Goal: Find specific page/section: Find specific page/section

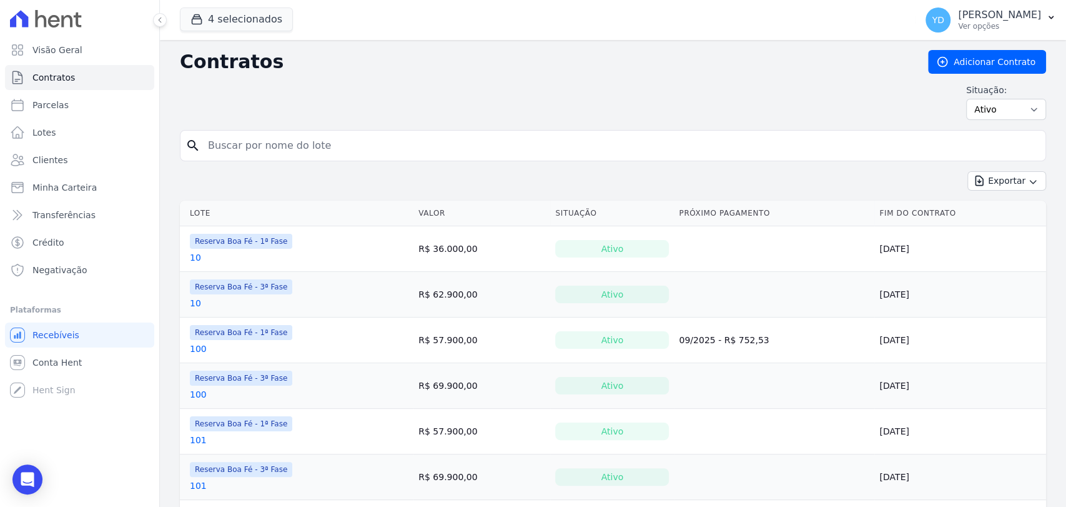
drag, startPoint x: 0, startPoint y: 0, endPoint x: 243, endPoint y: 146, distance: 283.5
click at [243, 146] on input "search" at bounding box center [620, 145] width 840 height 25
type input "2"
drag, startPoint x: 230, startPoint y: 11, endPoint x: 243, endPoint y: 25, distance: 19.0
click at [229, 11] on button "4 selecionados" at bounding box center [236, 19] width 113 height 24
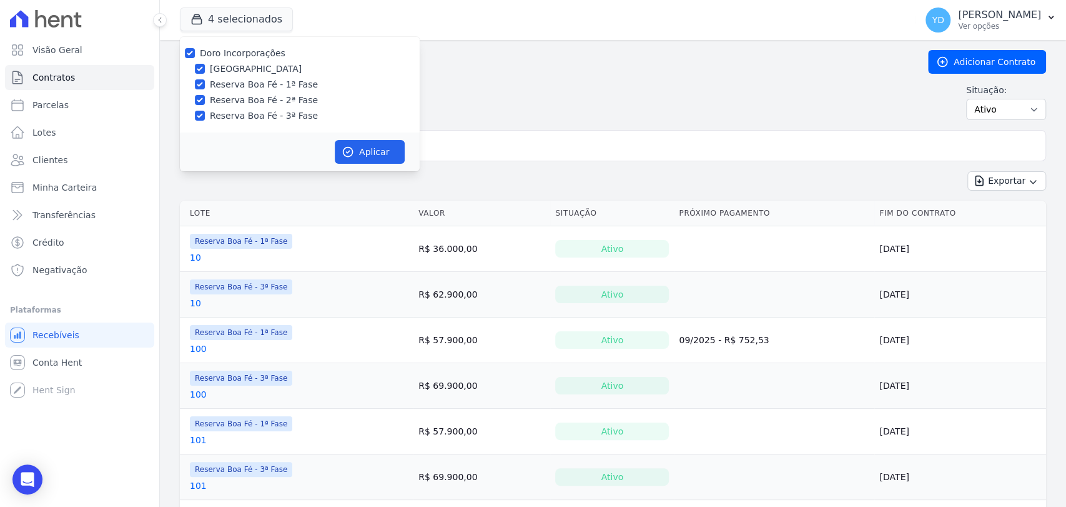
click at [246, 48] on label "Doro Incorporações" at bounding box center [243, 53] width 86 height 10
click at [195, 48] on input "Doro Incorporações" at bounding box center [190, 53] width 10 height 10
checkbox input "false"
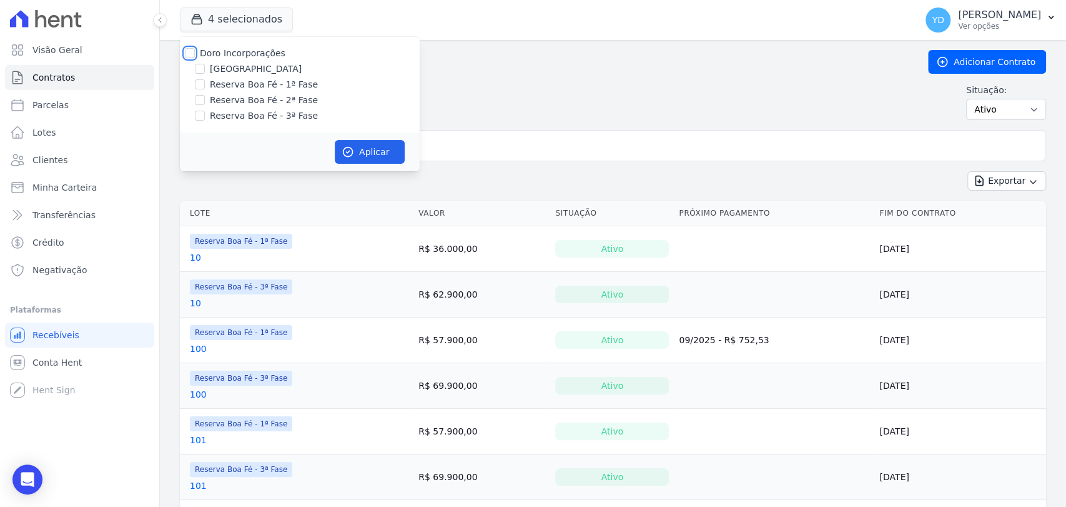
checkbox input "false"
drag, startPoint x: 279, startPoint y: 101, endPoint x: 290, endPoint y: 101, distance: 10.6
click at [282, 101] on label "Reserva Boa Fé - 2ª Fase" at bounding box center [264, 100] width 108 height 13
click at [205, 101] on input "Reserva Boa Fé - 2ª Fase" at bounding box center [200, 100] width 10 height 10
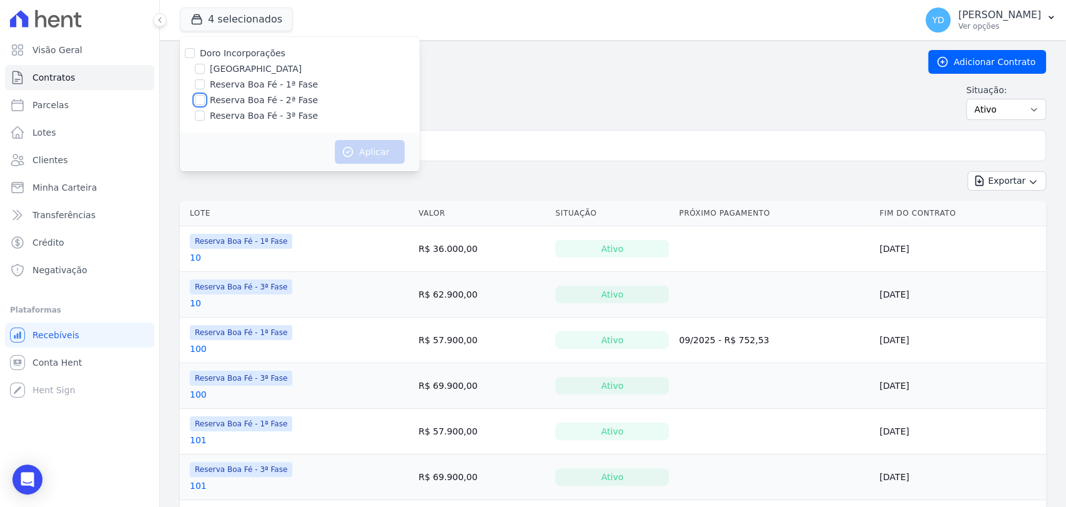
checkbox input "true"
click at [377, 147] on button "Aplicar" at bounding box center [370, 152] width 70 height 24
click at [435, 146] on input "search" at bounding box center [620, 145] width 840 height 25
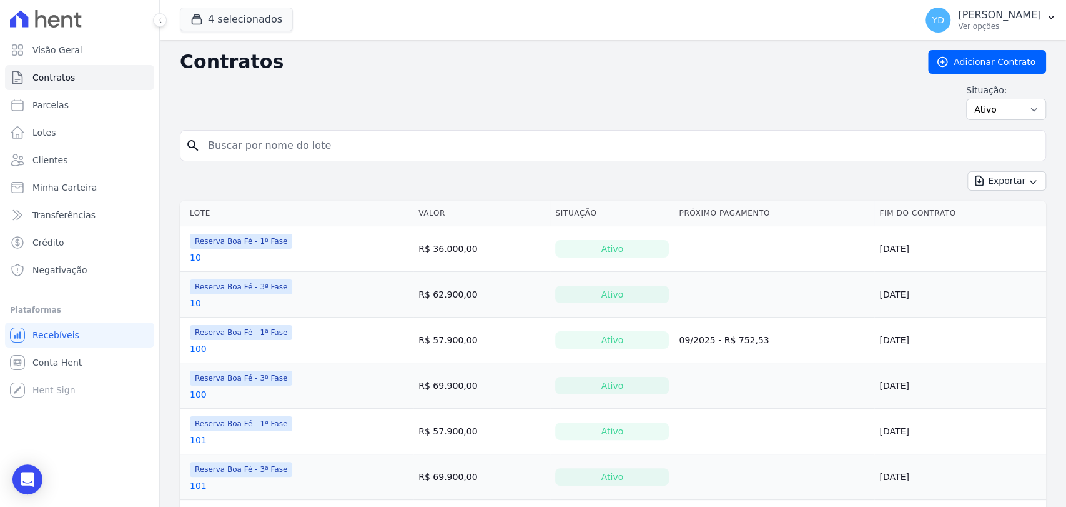
click at [435, 146] on input "search" at bounding box center [620, 145] width 840 height 25
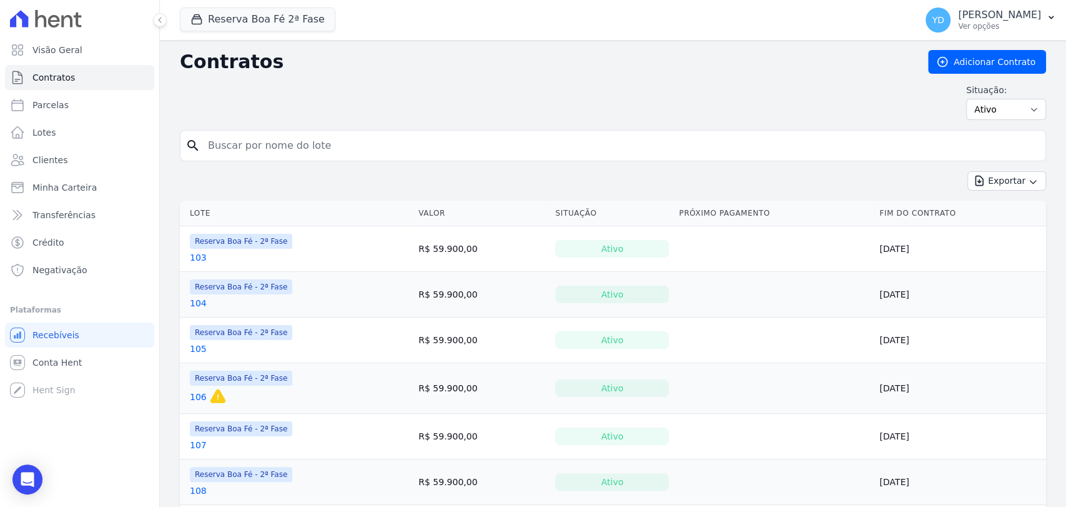
click at [435, 146] on input "search" at bounding box center [620, 145] width 840 height 25
type input "217"
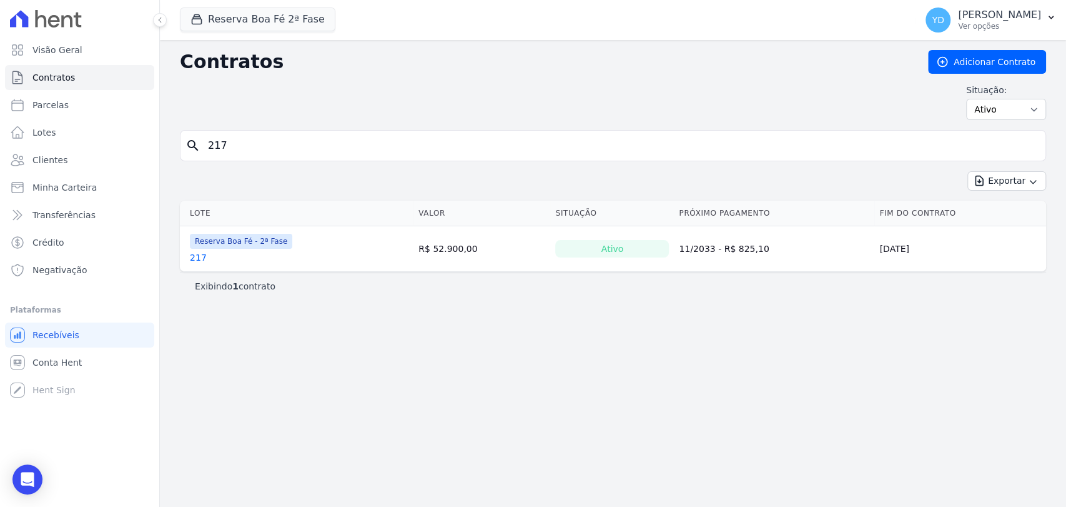
click at [198, 259] on link "217" at bounding box center [198, 257] width 17 height 12
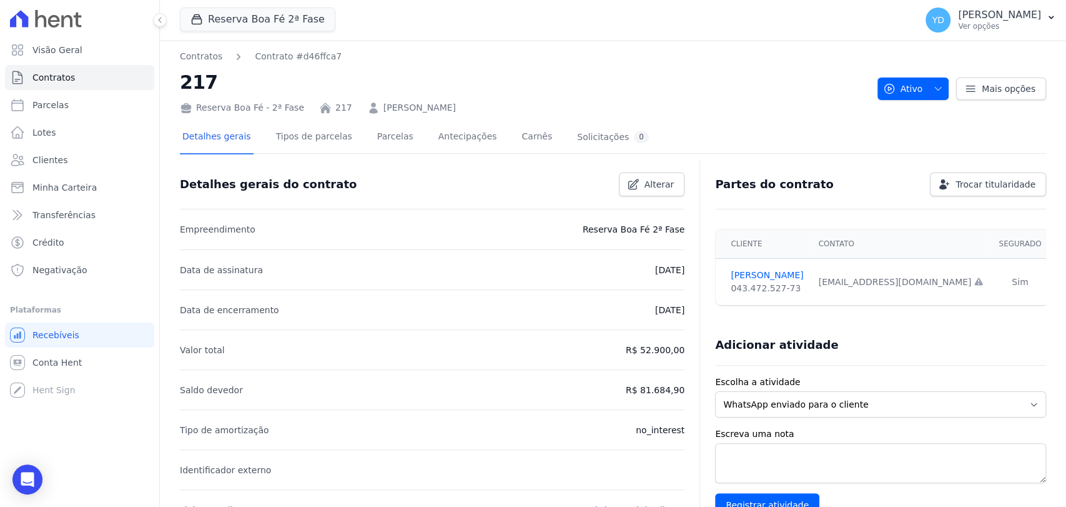
click at [456, 113] on link "RENATA CRISTINA FONSECA" at bounding box center [419, 107] width 72 height 13
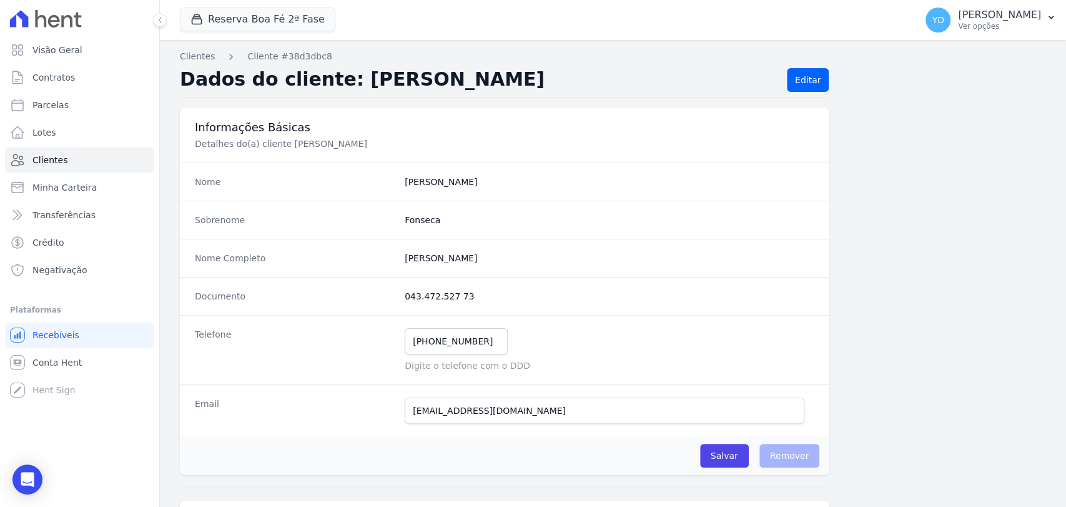
drag, startPoint x: 503, startPoint y: 255, endPoint x: 484, endPoint y: 139, distance: 117.2
click at [388, 249] on div "Nome Completo Renata Cristina Fonseca" at bounding box center [505, 258] width 650 height 38
copy div "Renata Cristina Fonseca"
click at [401, 12] on div "Reserva Boa Fé 2ª Fase Doro Incorporações Parque das Palmeiras Reserva Boa Fé -…" at bounding box center [545, 19] width 731 height 41
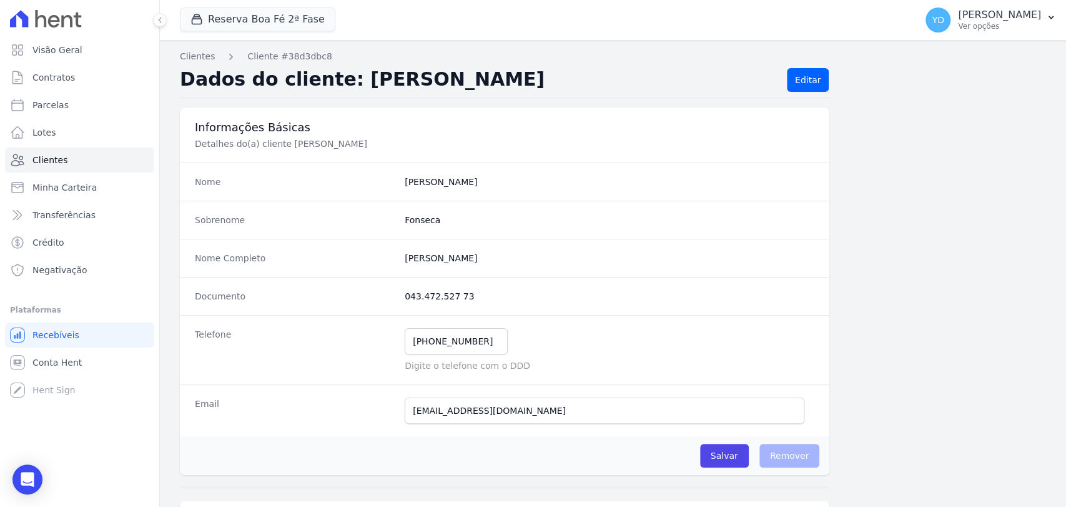
click at [431, 275] on div "Nome Completo Renata Cristina Fonseca" at bounding box center [505, 258] width 650 height 38
drag, startPoint x: 492, startPoint y: 258, endPoint x: 378, endPoint y: 250, distance: 114.5
click at [378, 250] on div "Nome Completo Renata Cristina Fonseca" at bounding box center [505, 258] width 650 height 38
copy div "Renata Cristina Fonseca"
drag, startPoint x: 475, startPoint y: 340, endPoint x: 388, endPoint y: 129, distance: 228.3
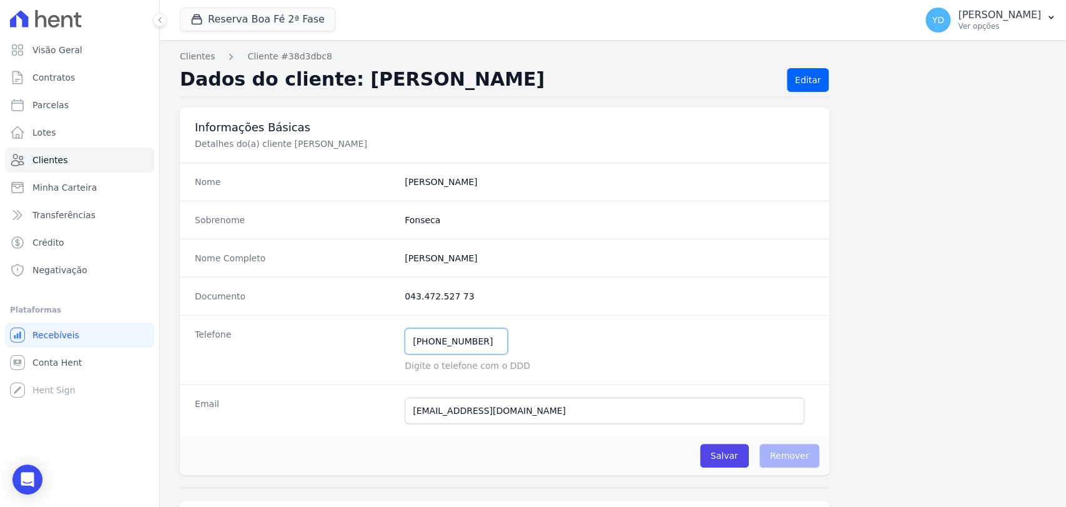
click at [350, 331] on div "Telefone (24) 99865-2034 Mensagem de SMS ainda não enviada.. Mensagem de Whatsa…" at bounding box center [505, 349] width 650 height 69
drag, startPoint x: 515, startPoint y: 412, endPoint x: 393, endPoint y: 411, distance: 122.4
click at [393, 411] on div "Email vida.netos23@gmail.com E-mail enviado. Aguardando confirmação.." at bounding box center [505, 410] width 650 height 52
click at [129, 79] on link "Contratos" at bounding box center [79, 77] width 149 height 25
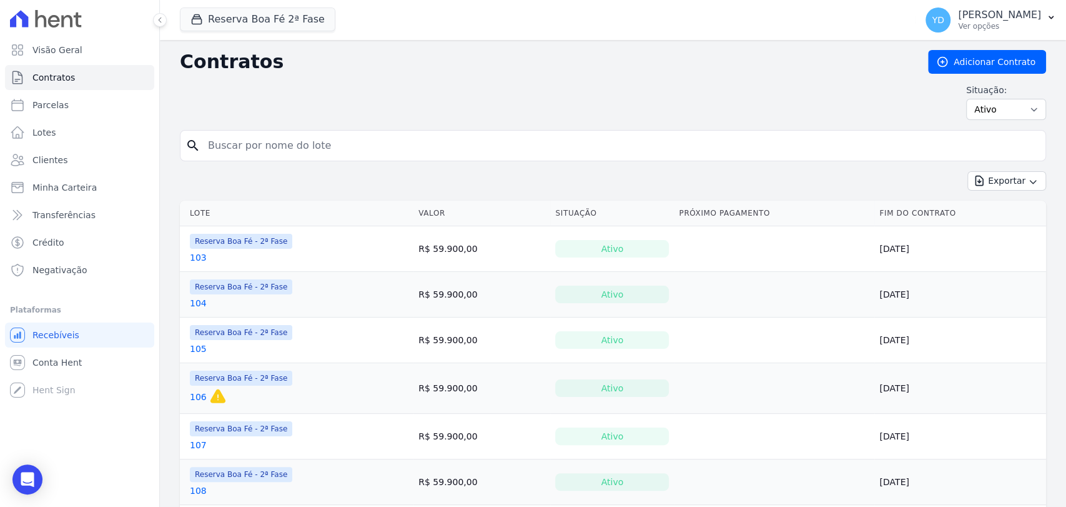
drag, startPoint x: 311, startPoint y: 144, endPoint x: 314, endPoint y: 127, distance: 17.1
click at [311, 144] on input "search" at bounding box center [620, 145] width 840 height 25
click at [359, 154] on input "search" at bounding box center [620, 145] width 840 height 25
type input "221"
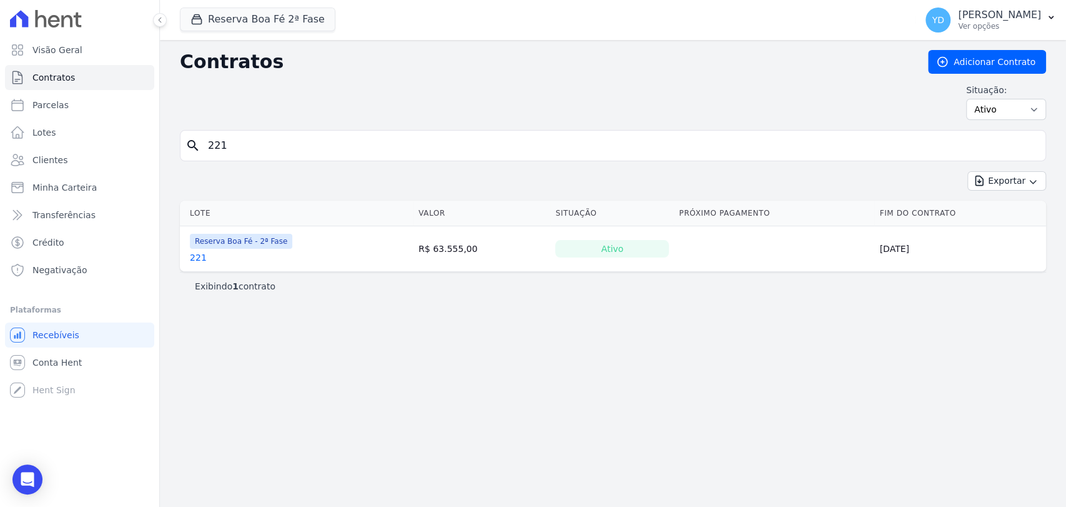
click at [197, 255] on link "221" at bounding box center [198, 257] width 17 height 12
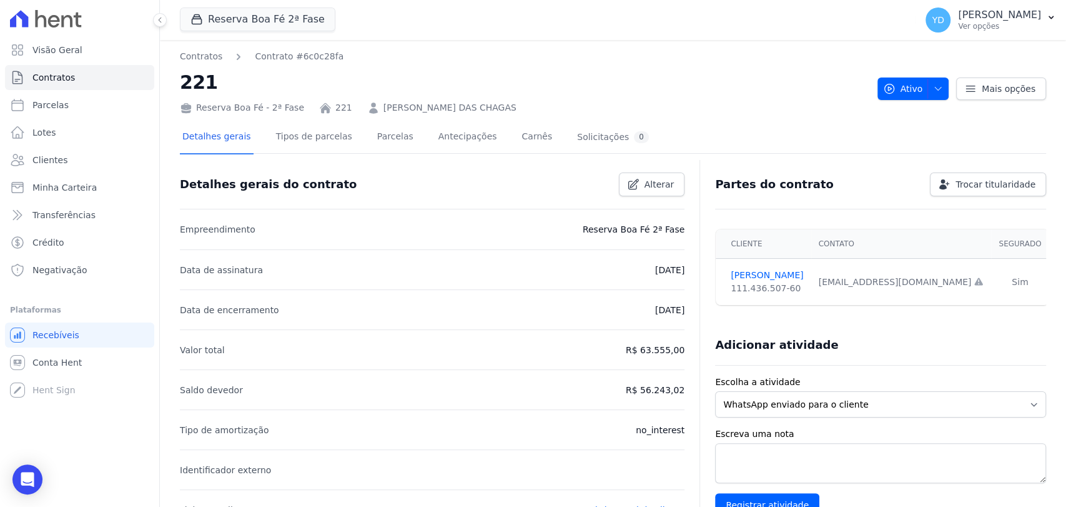
click at [424, 112] on link "BRUNO HENRIQUE SOUZA DAS CHAGAS" at bounding box center [449, 107] width 133 height 13
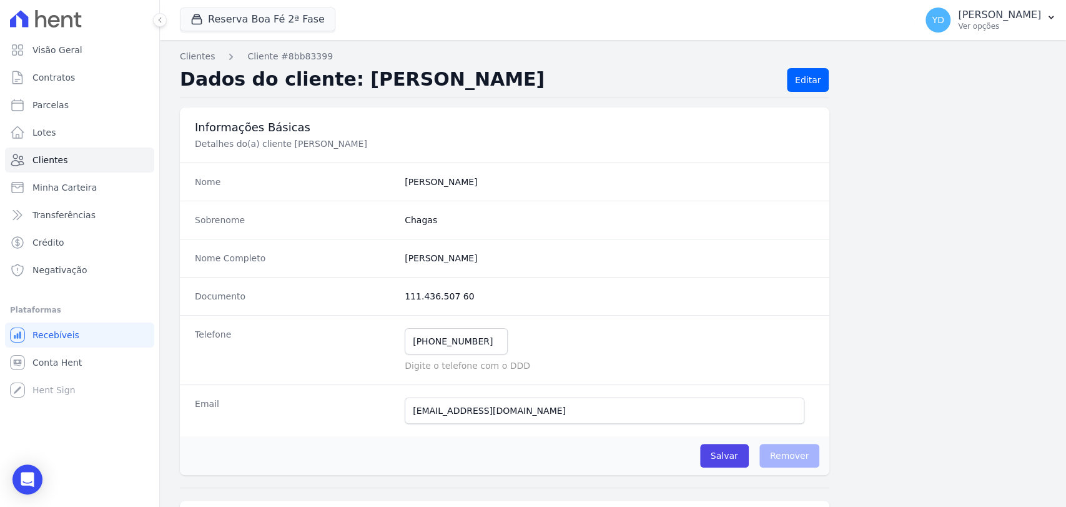
drag, startPoint x: 547, startPoint y: 255, endPoint x: 432, endPoint y: 212, distance: 123.0
click at [393, 247] on div "Nome Completo Bruno Henrique Souza Das Chagas" at bounding box center [505, 258] width 650 height 38
copy div "Bruno Henrique Souza Das Chagas"
click at [465, 299] on dd "111.436.507 60" at bounding box center [610, 296] width 410 height 12
drag, startPoint x: 447, startPoint y: 339, endPoint x: 362, endPoint y: 322, distance: 86.0
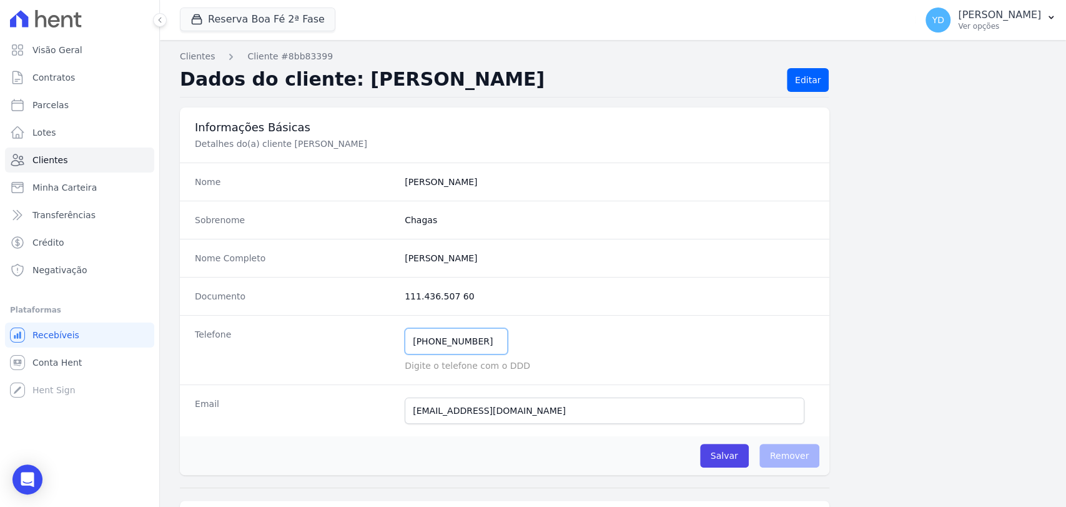
click at [363, 333] on div "Telefone (32) 99858-0448 Mensagem de SMS ainda não enviada.. Mensagem de Whatsa…" at bounding box center [505, 349] width 650 height 69
drag, startPoint x: 535, startPoint y: 408, endPoint x: 362, endPoint y: 370, distance: 177.6
click at [363, 375] on dl "Nome Bruno Sobrenome Chagas Nome Completo Bruno Henrique Souza Das Chagas Docum…" at bounding box center [505, 299] width 650 height 274
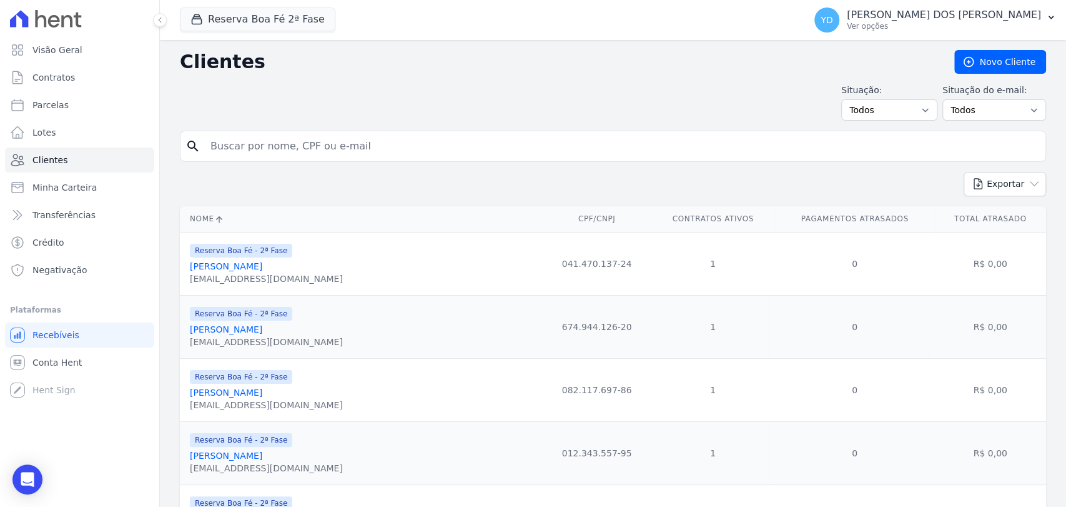
click at [305, 151] on input "search" at bounding box center [622, 146] width 838 height 25
type input "225"
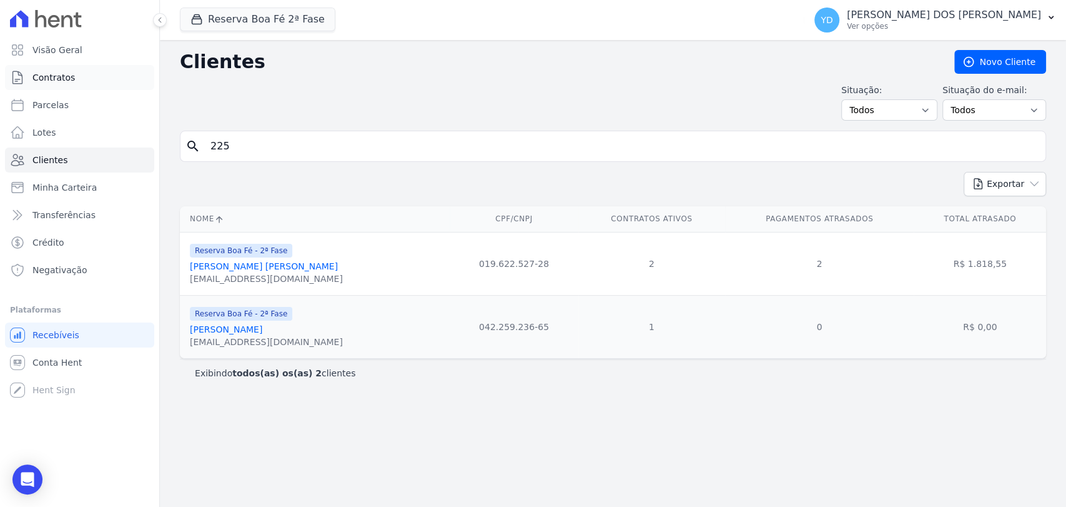
click at [77, 71] on link "Contratos" at bounding box center [79, 77] width 149 height 25
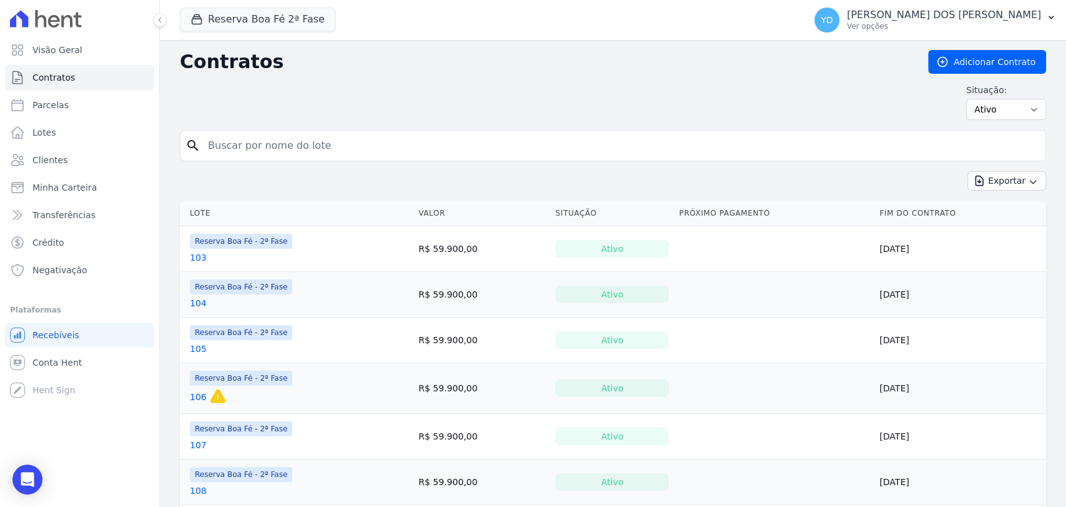
click at [229, 151] on input "search" at bounding box center [620, 145] width 840 height 25
type input "225"
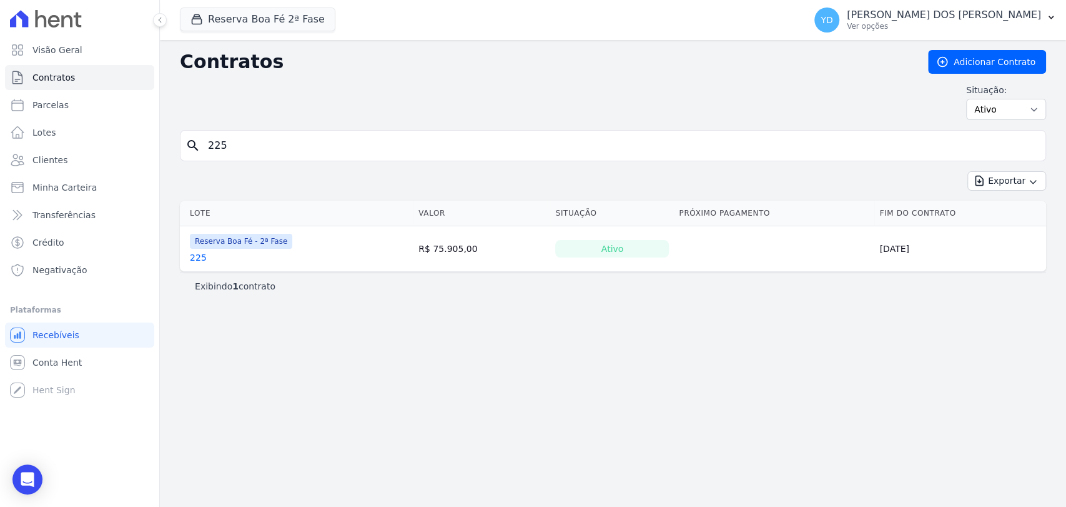
drag, startPoint x: 205, startPoint y: 258, endPoint x: 195, endPoint y: 253, distance: 11.2
click at [243, 141] on input "225" at bounding box center [620, 145] width 840 height 25
type input "228"
click at [269, 138] on input "228" at bounding box center [620, 145] width 840 height 25
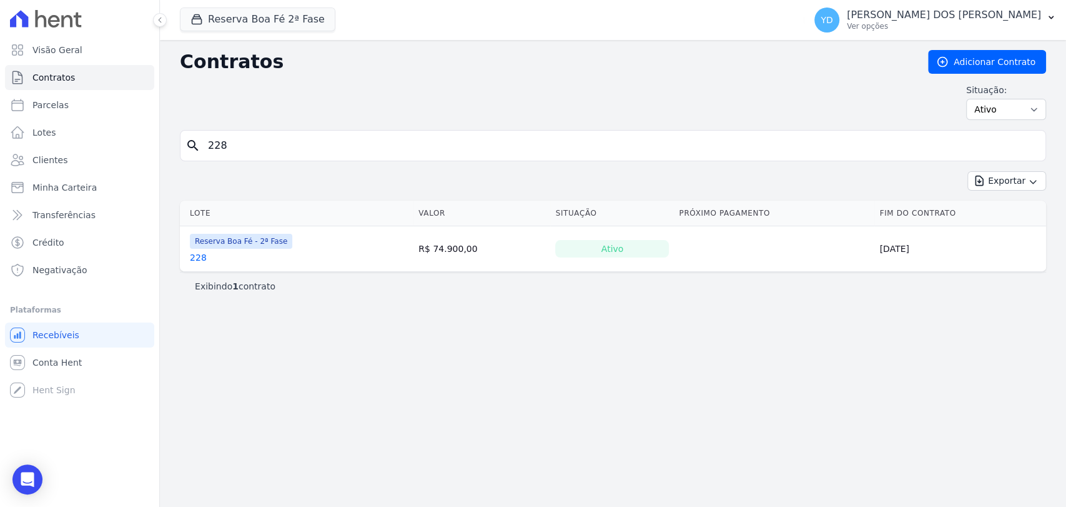
click at [269, 138] on input "228" at bounding box center [620, 145] width 840 height 25
type input "230"
click at [260, 136] on input "230" at bounding box center [620, 145] width 840 height 25
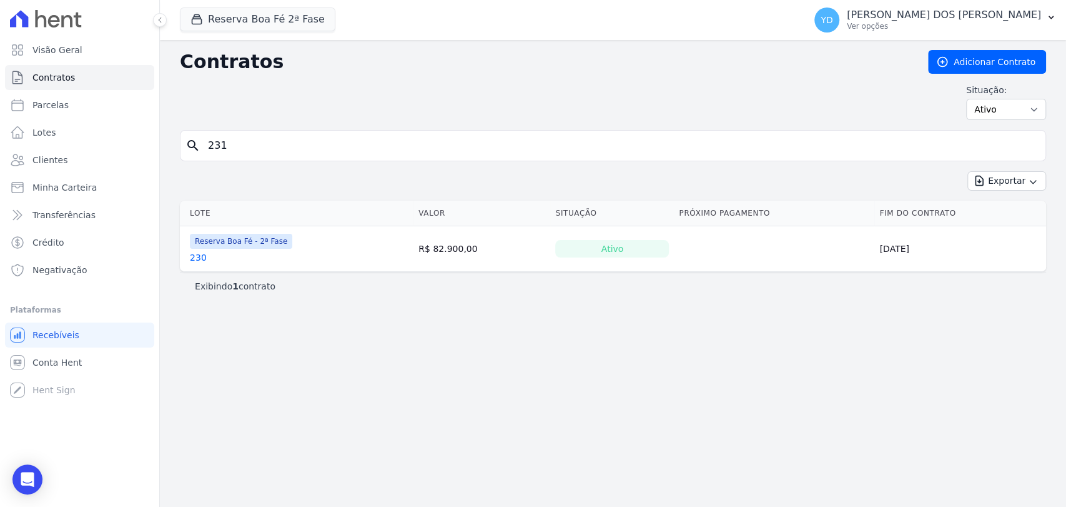
type input "231"
click at [347, 149] on input "231" at bounding box center [620, 145] width 840 height 25
type input "233"
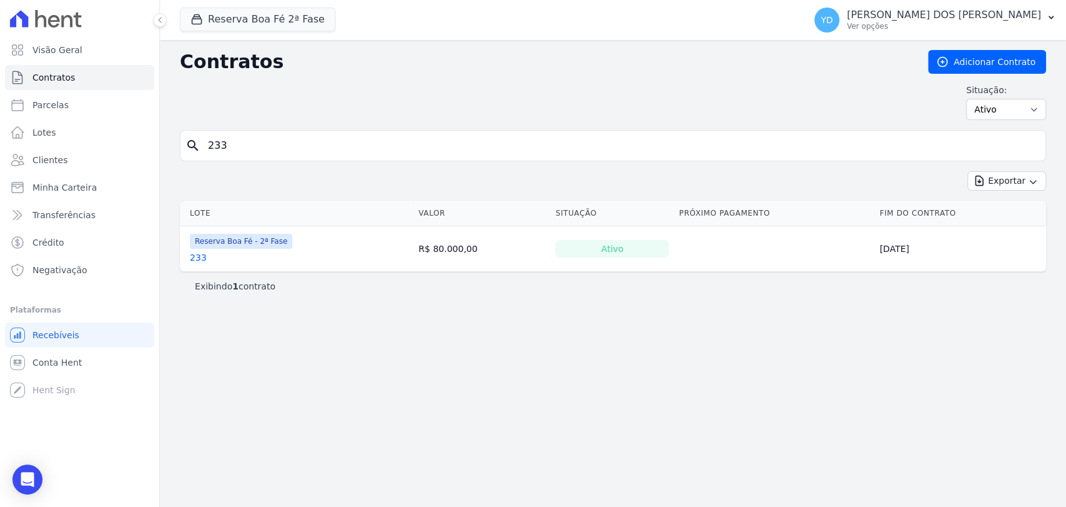
click at [240, 150] on input "233" at bounding box center [620, 145] width 840 height 25
type input "235"
click at [279, 133] on input "235" at bounding box center [620, 145] width 840 height 25
type input "237"
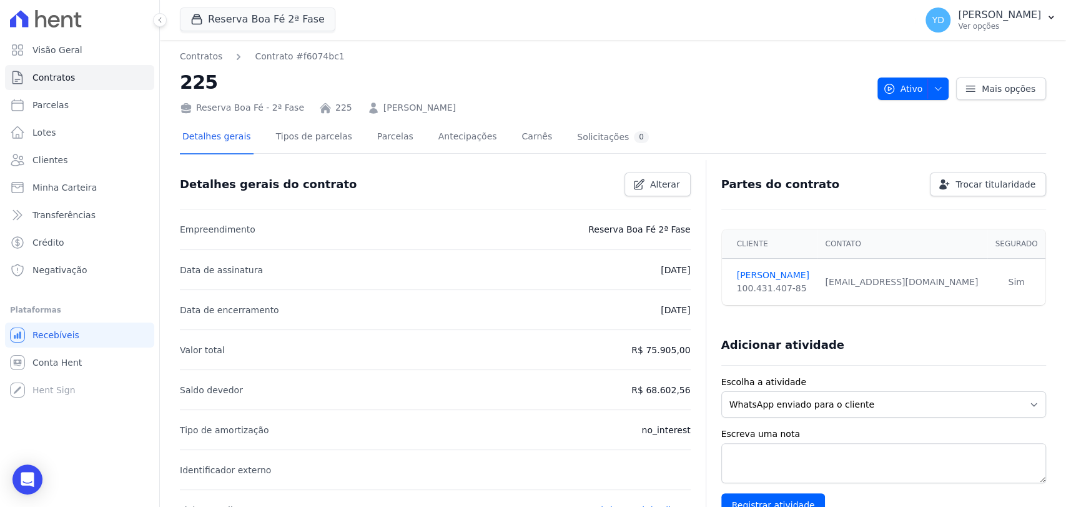
click at [436, 101] on link "[PERSON_NAME]" at bounding box center [419, 107] width 72 height 13
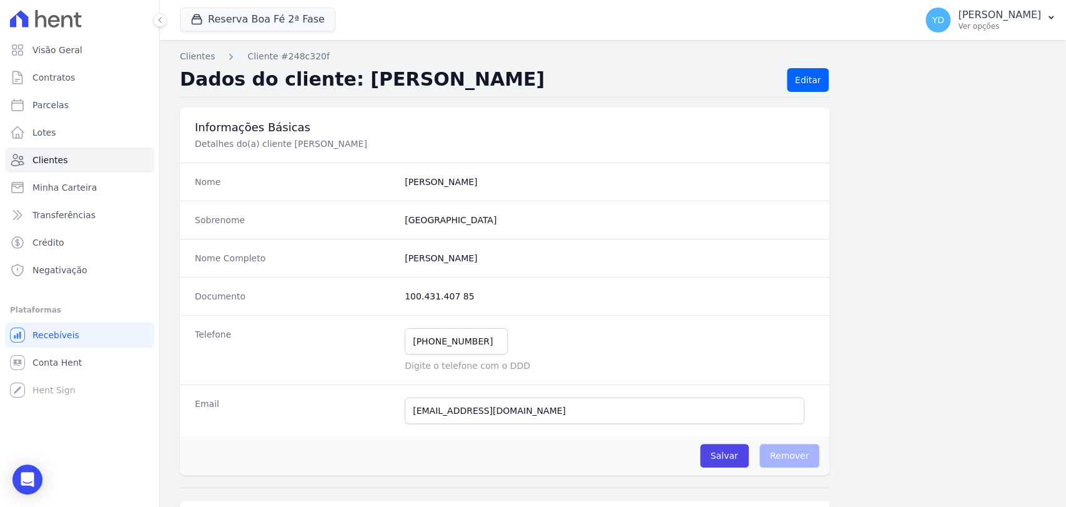
drag, startPoint x: 500, startPoint y: 255, endPoint x: 507, endPoint y: 259, distance: 7.5
click at [507, 259] on completo "[PERSON_NAME]" at bounding box center [610, 258] width 410 height 12
drag, startPoint x: 498, startPoint y: 259, endPoint x: 395, endPoint y: 241, distance: 104.5
click at [395, 241] on div "Nome Completo [PERSON_NAME]" at bounding box center [505, 258] width 650 height 38
copy div "[PERSON_NAME]"
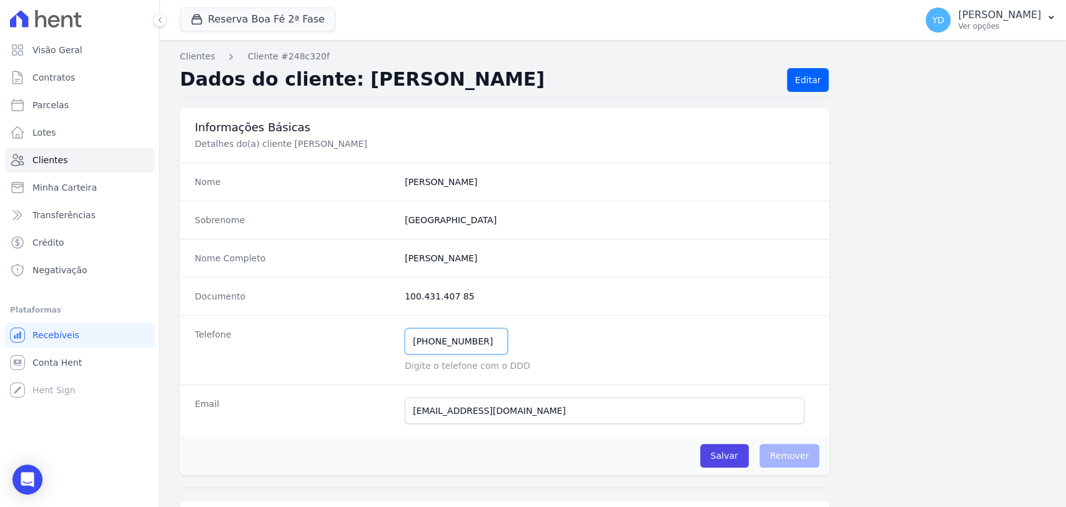
drag, startPoint x: 478, startPoint y: 346, endPoint x: 345, endPoint y: 292, distance: 144.0
click at [350, 307] on dl "Nome Douglas Sobrenome Lima Nome Completo Douglas De Oliveira Lima Documento 10…" at bounding box center [505, 299] width 650 height 274
click at [476, 415] on input "doug.lima64@gmail.com" at bounding box center [605, 410] width 400 height 26
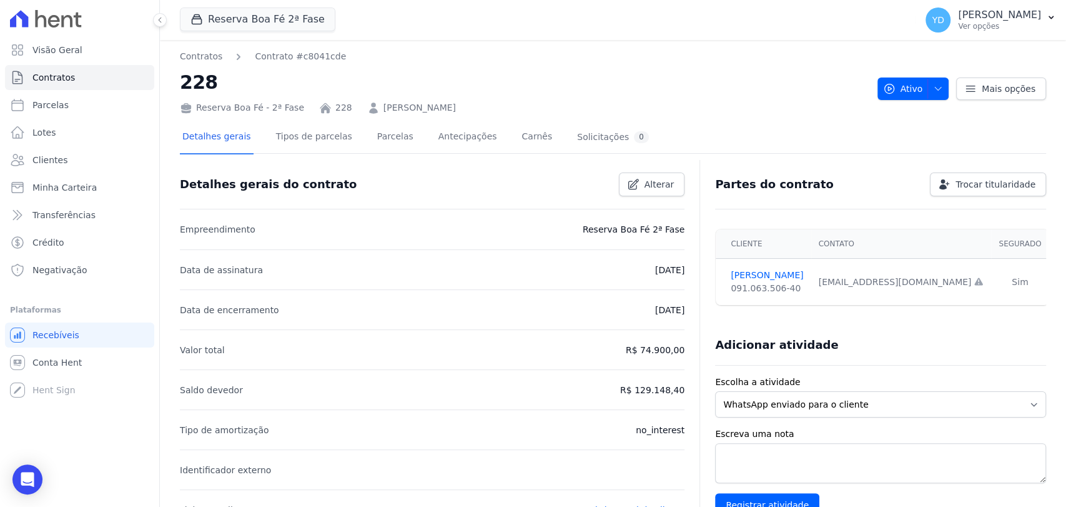
click at [404, 106] on link "PATRICIA INGRID DA SILVA PARMA" at bounding box center [419, 107] width 72 height 13
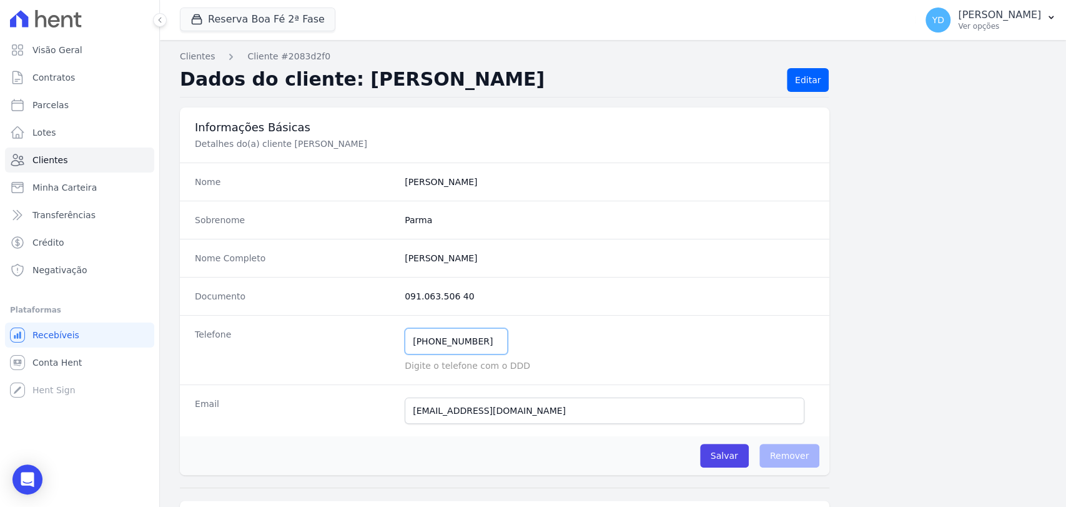
drag, startPoint x: 477, startPoint y: 335, endPoint x: 392, endPoint y: 333, distance: 85.0
click at [393, 335] on div "Telefone (32) 99937-7139 Mensagem de SMS ainda não enviada.. Mensagem de Whatsa…" at bounding box center [505, 349] width 650 height 69
drag, startPoint x: 428, startPoint y: 252, endPoint x: 388, endPoint y: 246, distance: 41.0
click at [388, 246] on div "Nome Completo Patricia Ingrid Da Silva Parma" at bounding box center [505, 258] width 650 height 38
copy div "Patricia Ingrid Da Silva Parma"
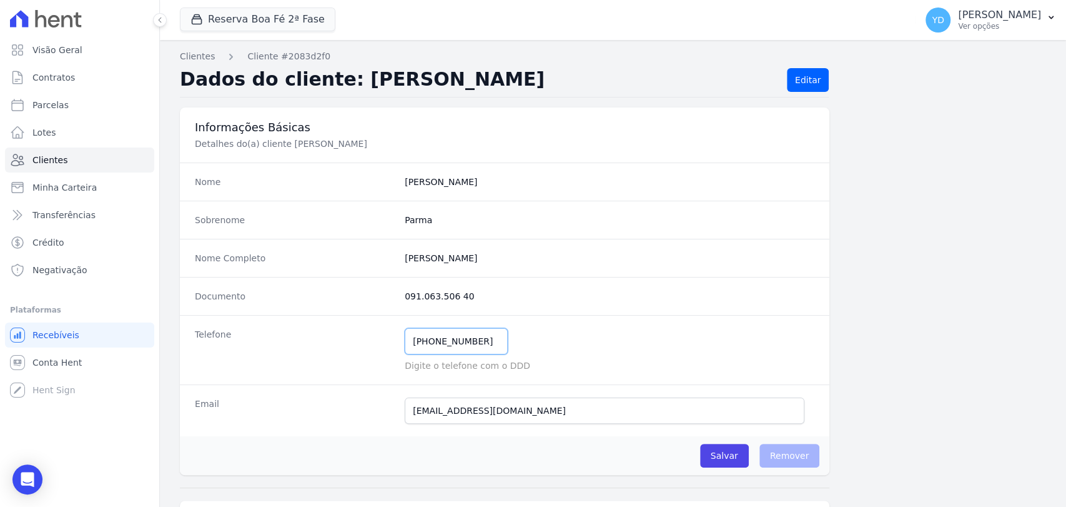
click at [472, 344] on input "(32) 99937-7139" at bounding box center [456, 341] width 103 height 26
click at [513, 406] on input "patriciaparmaadv@gmail.com" at bounding box center [605, 410] width 400 height 26
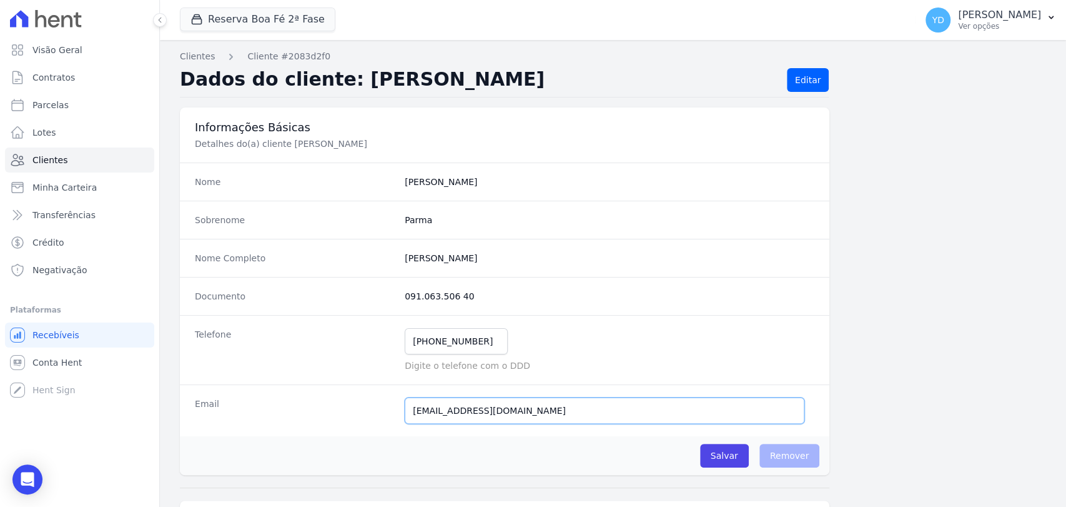
click at [513, 406] on input "patriciaparmaadv@gmail.com" at bounding box center [605, 410] width 400 height 26
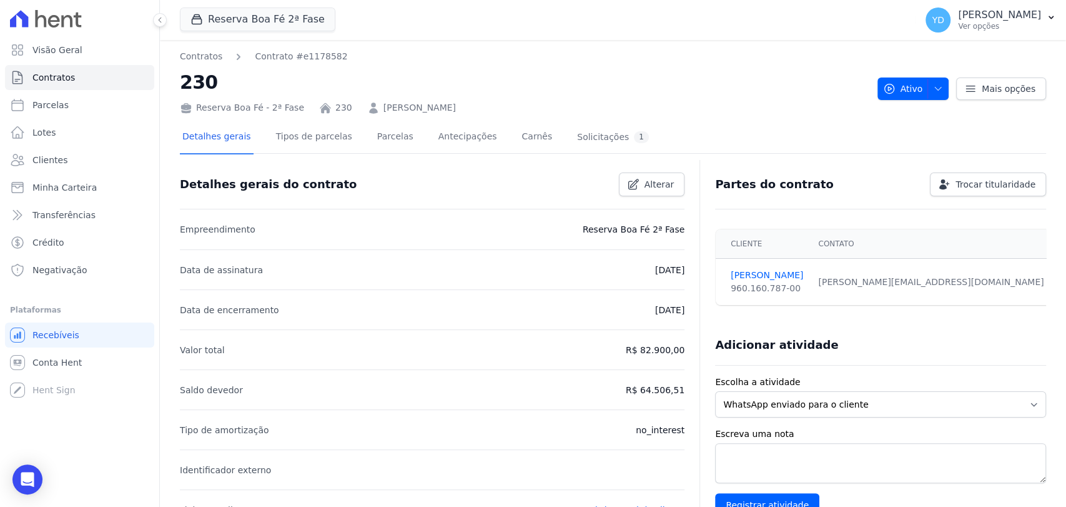
click at [413, 119] on div "Detalhes gerais Tipos de parcelas Parcelas Antecipações Carnês Solicitações 1 D…" at bounding box center [613, 512] width 866 height 797
click at [415, 107] on link "CARLOS ALBERTO DA FONSECA TOQUETO" at bounding box center [419, 107] width 72 height 13
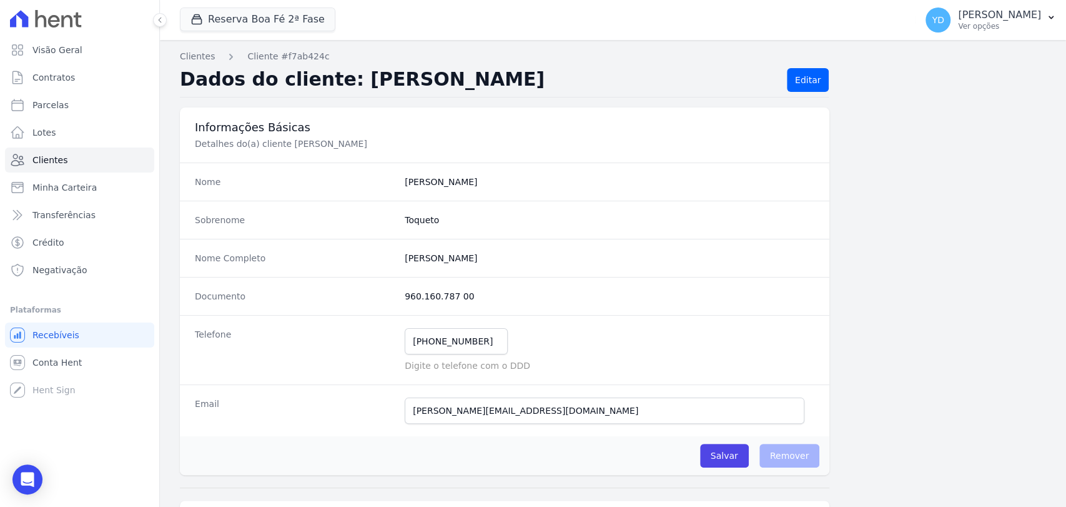
drag, startPoint x: 542, startPoint y: 259, endPoint x: 401, endPoint y: 253, distance: 141.3
click at [394, 264] on div "Nome Completo Carlos Alberto Da Fonseca Toqueto" at bounding box center [505, 258] width 650 height 38
copy div "Carlos Alberto Da Fonseca Toqueto"
click at [472, 329] on input "(21) 98254-0210" at bounding box center [456, 341] width 103 height 26
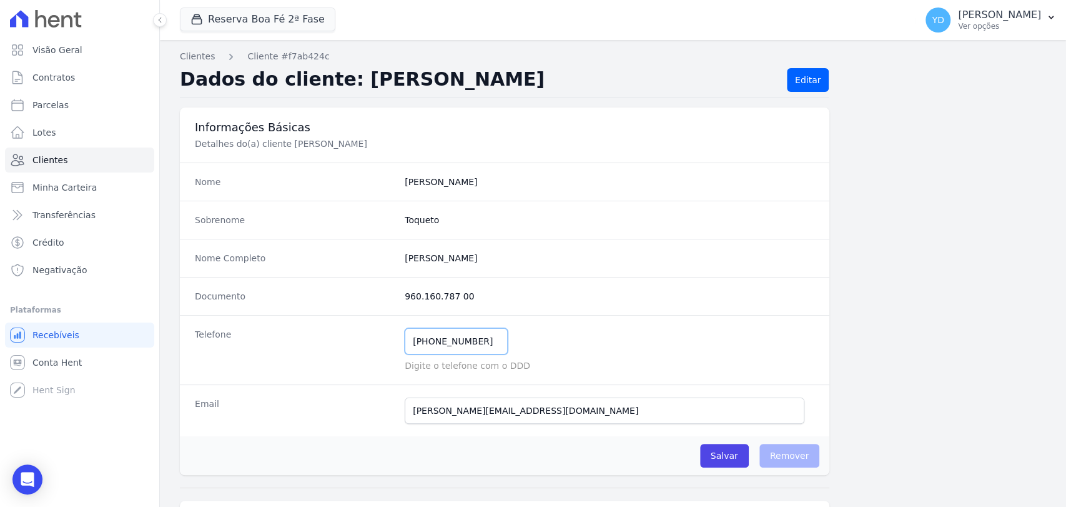
click at [472, 329] on input "(21) 98254-0210" at bounding box center [456, 341] width 103 height 26
click at [485, 413] on input "elainecasanova@fiotec.fiocruz.br" at bounding box center [605, 410] width 400 height 26
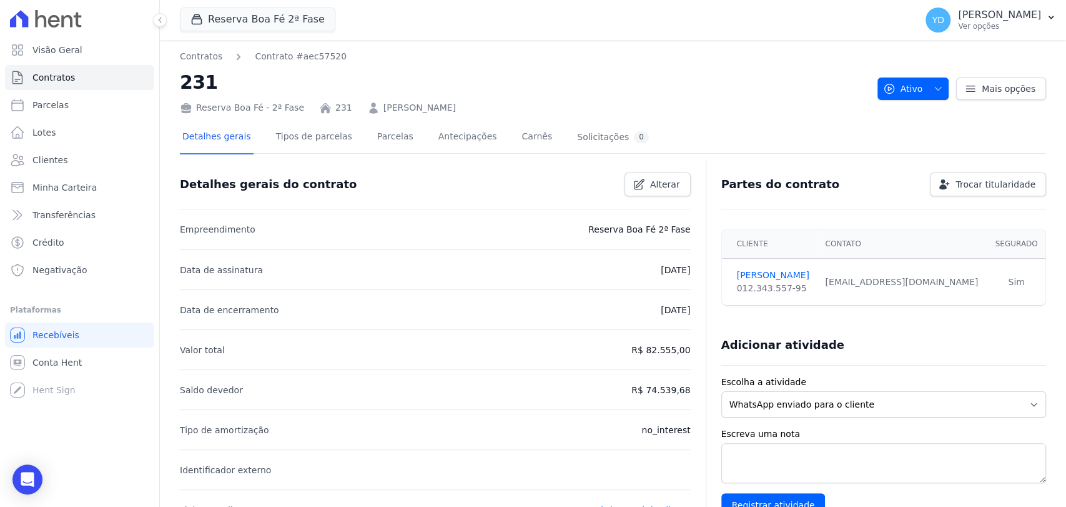
click at [383, 109] on link "[PERSON_NAME]" at bounding box center [419, 107] width 72 height 13
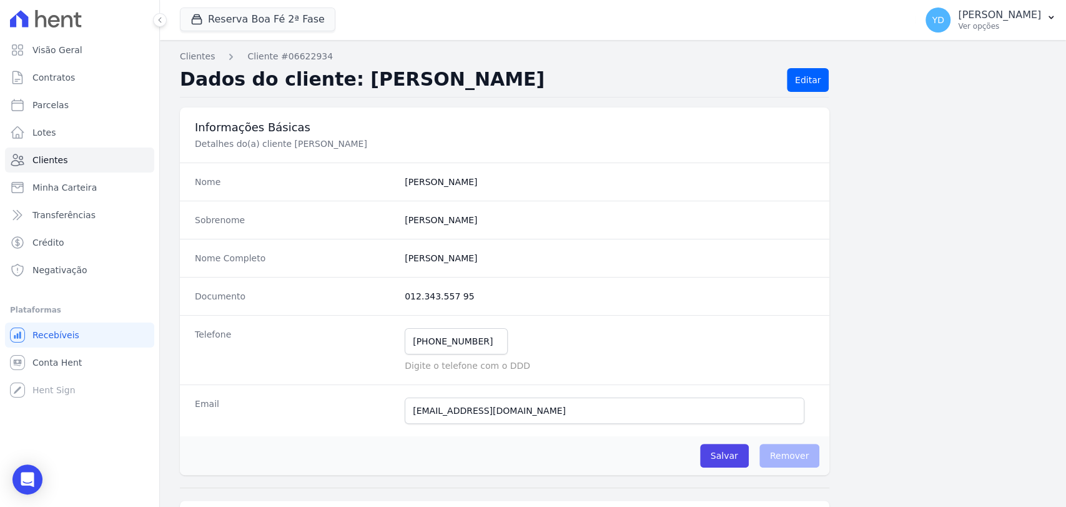
drag, startPoint x: 462, startPoint y: 255, endPoint x: 608, endPoint y: 67, distance: 238.1
click at [384, 242] on div "Nome Completo [PERSON_NAME]" at bounding box center [505, 258] width 650 height 38
copy div "[PERSON_NAME]"
click at [472, 341] on input "[PHONE_NUMBER]" at bounding box center [456, 341] width 103 height 26
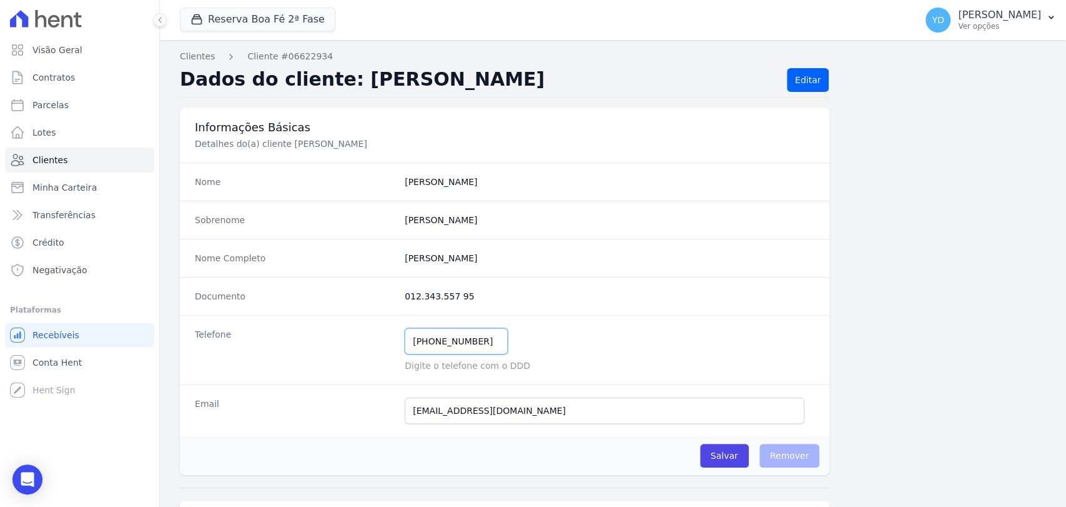
click at [472, 341] on input "[PHONE_NUMBER]" at bounding box center [456, 341] width 103 height 26
click at [515, 425] on div "Email [EMAIL_ADDRESS][DOMAIN_NAME] Email confirmado." at bounding box center [505, 410] width 650 height 52
click at [512, 408] on input "[EMAIL_ADDRESS][DOMAIN_NAME]" at bounding box center [605, 410] width 400 height 26
click at [511, 408] on input "[EMAIL_ADDRESS][DOMAIN_NAME]" at bounding box center [605, 410] width 400 height 26
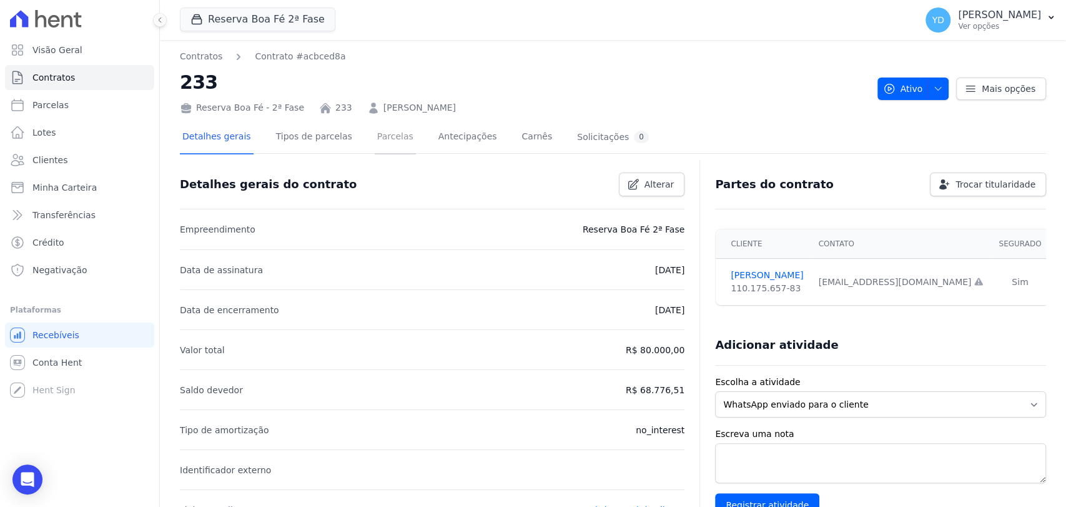
drag, startPoint x: 388, startPoint y: 140, endPoint x: 388, endPoint y: 132, distance: 8.1
click at [388, 140] on link "Parcelas" at bounding box center [395, 137] width 41 height 33
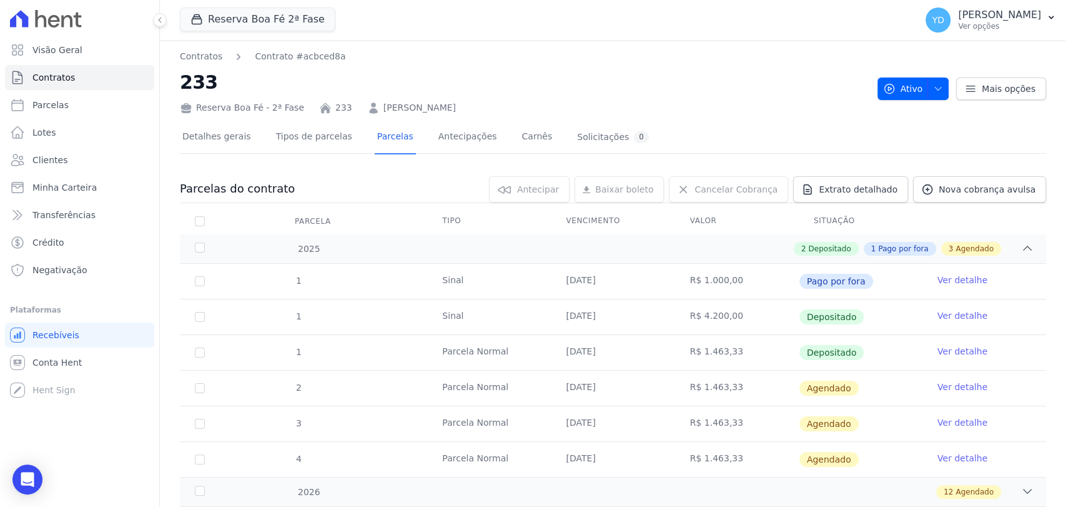
click at [456, 106] on link "[PERSON_NAME]" at bounding box center [419, 107] width 72 height 13
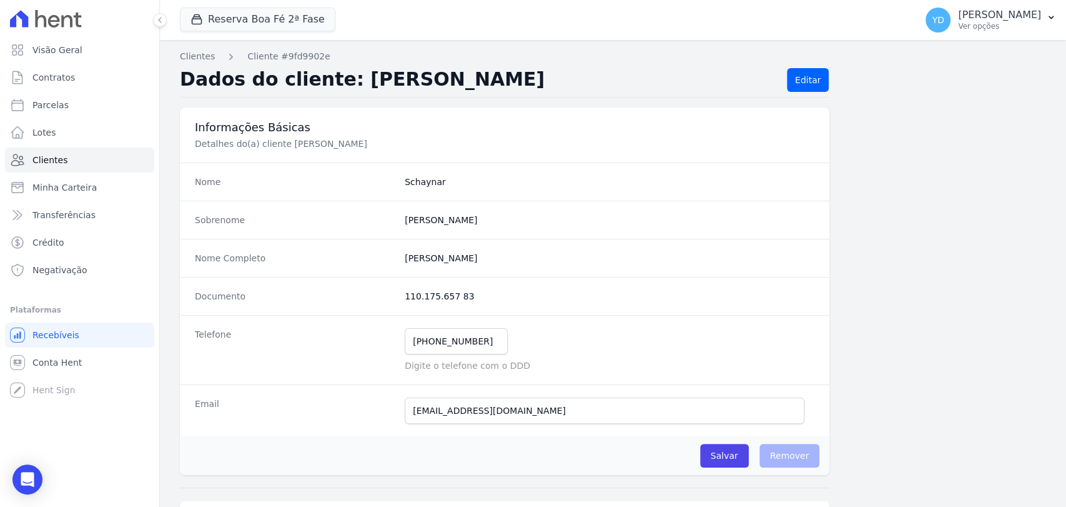
drag, startPoint x: 532, startPoint y: 264, endPoint x: 400, endPoint y: 249, distance: 132.6
click at [400, 249] on div "Nome Completo [PERSON_NAME]" at bounding box center [505, 258] width 650 height 38
copy completo "[PERSON_NAME]"
click at [428, 345] on input "[PHONE_NUMBER]" at bounding box center [456, 341] width 103 height 26
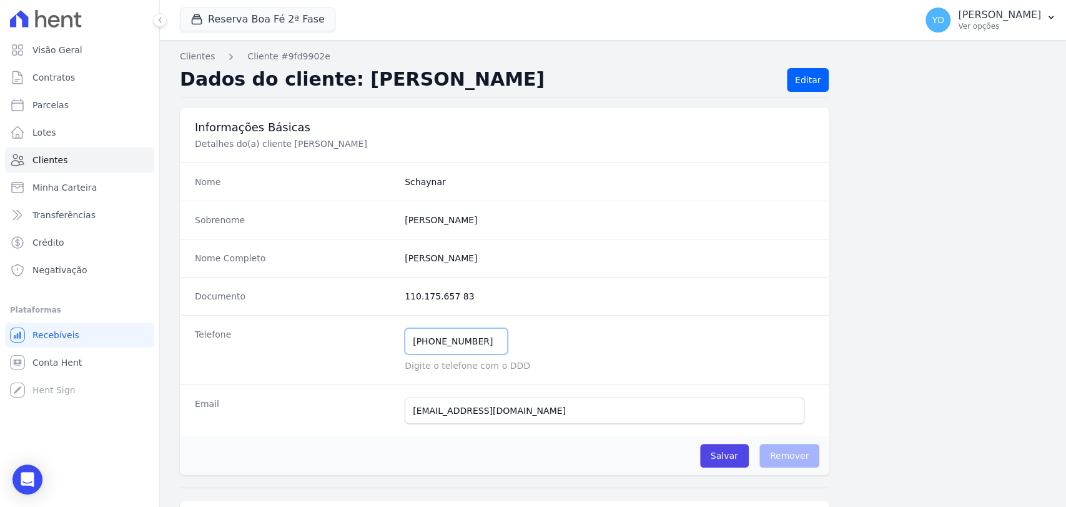
click at [428, 345] on input "[PHONE_NUMBER]" at bounding box center [456, 341] width 103 height 26
click at [472, 393] on div "Email [EMAIL_ADDRESS][DOMAIN_NAME] Email confirmado." at bounding box center [505, 410] width 650 height 52
click at [472, 400] on input "[EMAIL_ADDRESS][DOMAIN_NAME]" at bounding box center [605, 410] width 400 height 26
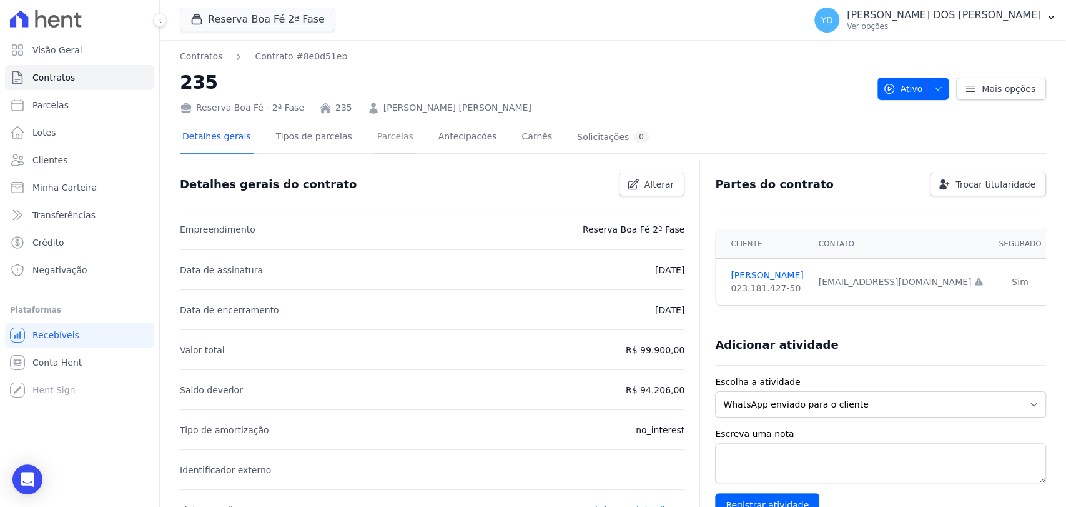
click at [375, 132] on link "Parcelas" at bounding box center [395, 137] width 41 height 33
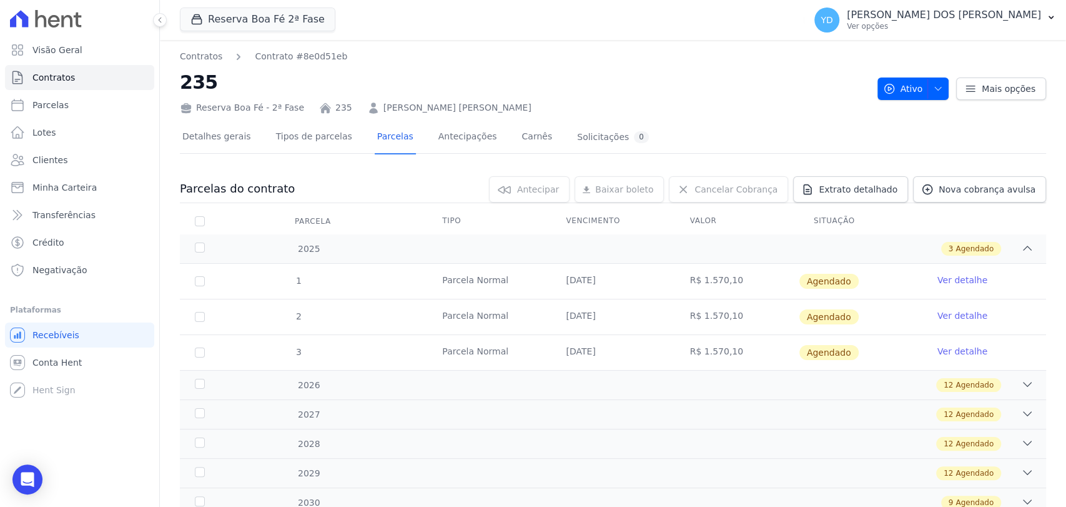
click at [396, 111] on link "[PERSON_NAME] [PERSON_NAME]" at bounding box center [457, 107] width 148 height 13
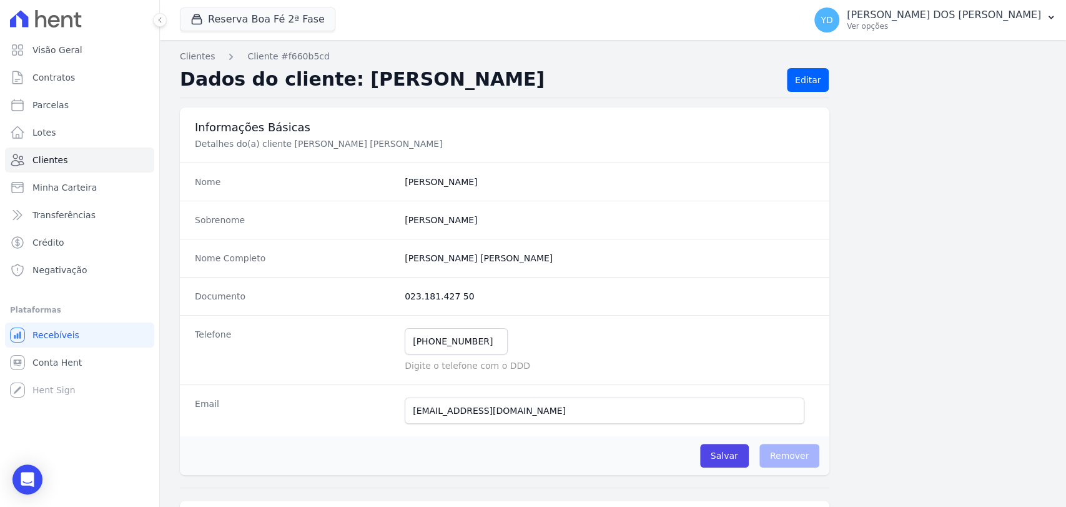
drag, startPoint x: 475, startPoint y: 260, endPoint x: 398, endPoint y: 257, distance: 76.2
click at [398, 257] on div "Nome Completo [PERSON_NAME] [PERSON_NAME]" at bounding box center [505, 258] width 650 height 38
drag, startPoint x: 521, startPoint y: 261, endPoint x: 395, endPoint y: 257, distance: 126.2
click at [395, 257] on div "Nome Completo [PERSON_NAME] [PERSON_NAME]" at bounding box center [505, 258] width 650 height 38
copy div "[PERSON_NAME] [PERSON_NAME]"
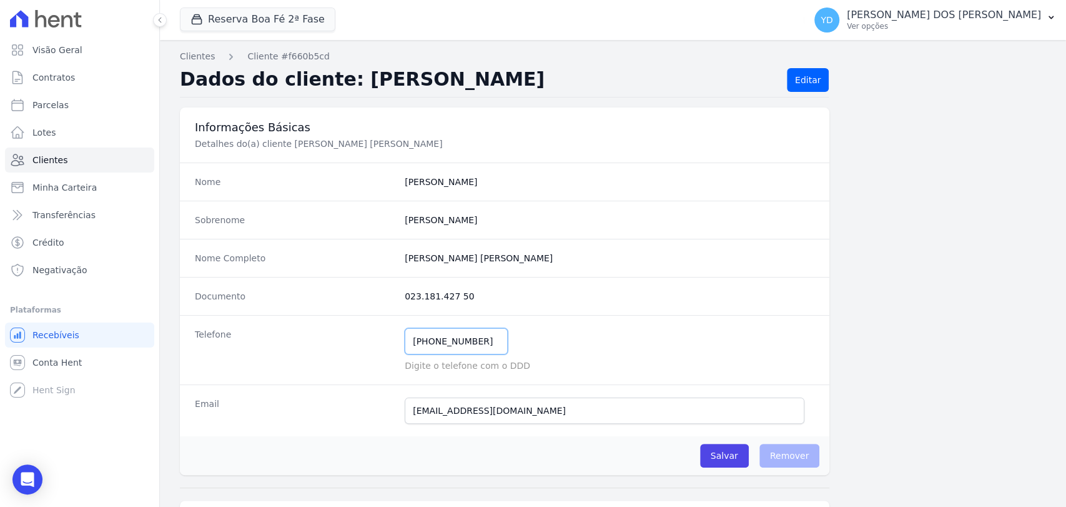
click at [477, 339] on input "[PHONE_NUMBER]" at bounding box center [456, 341] width 103 height 26
click at [475, 412] on input "[EMAIL_ADDRESS][DOMAIN_NAME]" at bounding box center [605, 410] width 400 height 26
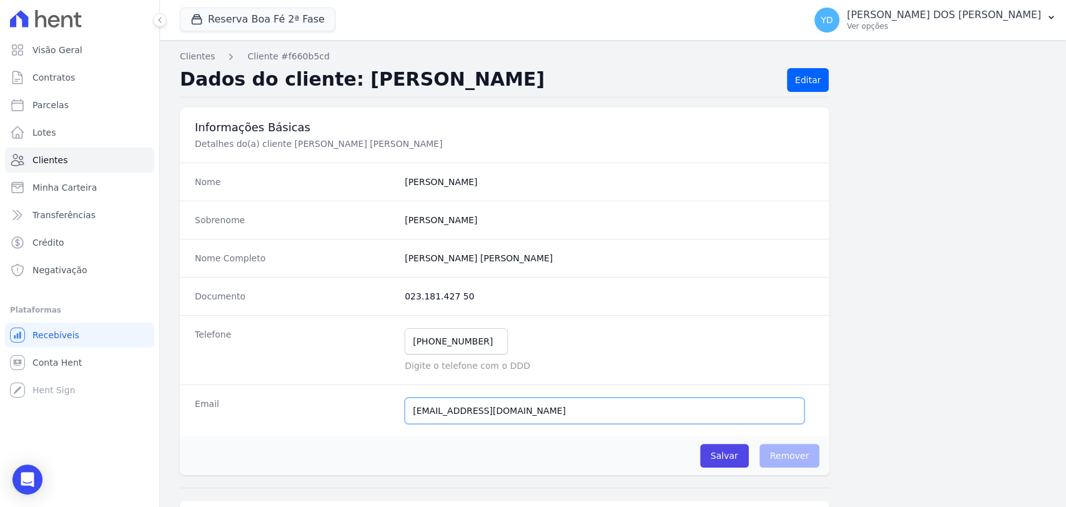
click at [475, 412] on input "[EMAIL_ADDRESS][DOMAIN_NAME]" at bounding box center [605, 410] width 400 height 26
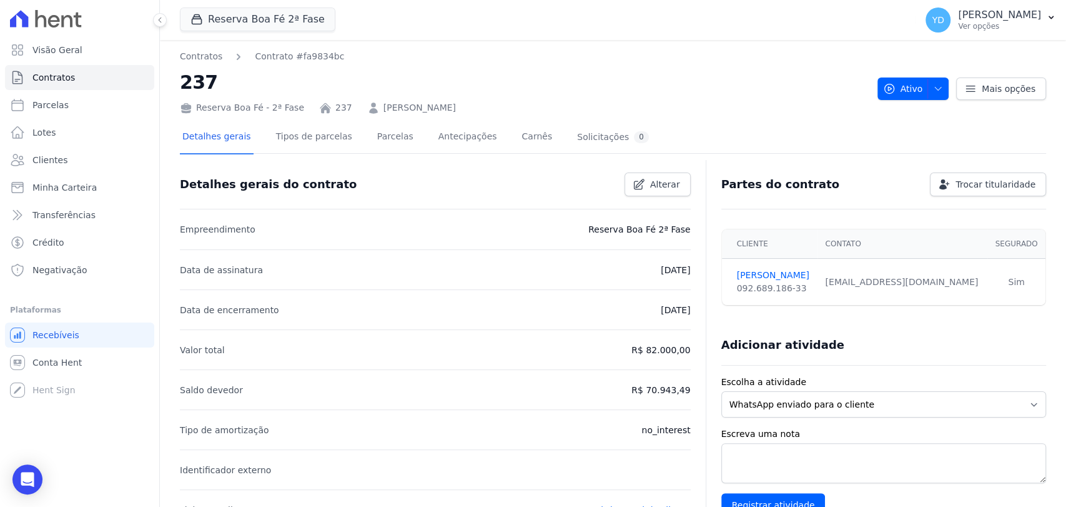
click at [418, 99] on div "Reserva Boa Fé - 2ª Fase 237 [PERSON_NAME]" at bounding box center [524, 105] width 688 height 18
click at [418, 102] on link "[PERSON_NAME]" at bounding box center [419, 107] width 72 height 13
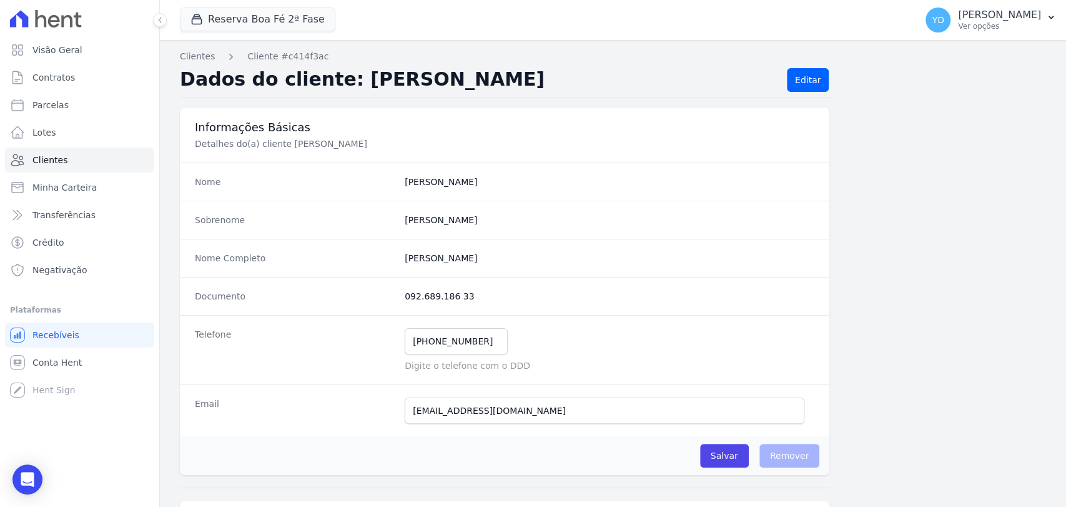
click at [420, 81] on h2 "Dados do cliente: [PERSON_NAME]" at bounding box center [478, 80] width 597 height 24
drag, startPoint x: 516, startPoint y: 264, endPoint x: 395, endPoint y: 264, distance: 121.2
click at [395, 264] on div "Nome Completo [PERSON_NAME]" at bounding box center [505, 258] width 650 height 38
copy div "[PERSON_NAME]"
click at [465, 351] on input "[PHONE_NUMBER]" at bounding box center [456, 341] width 103 height 26
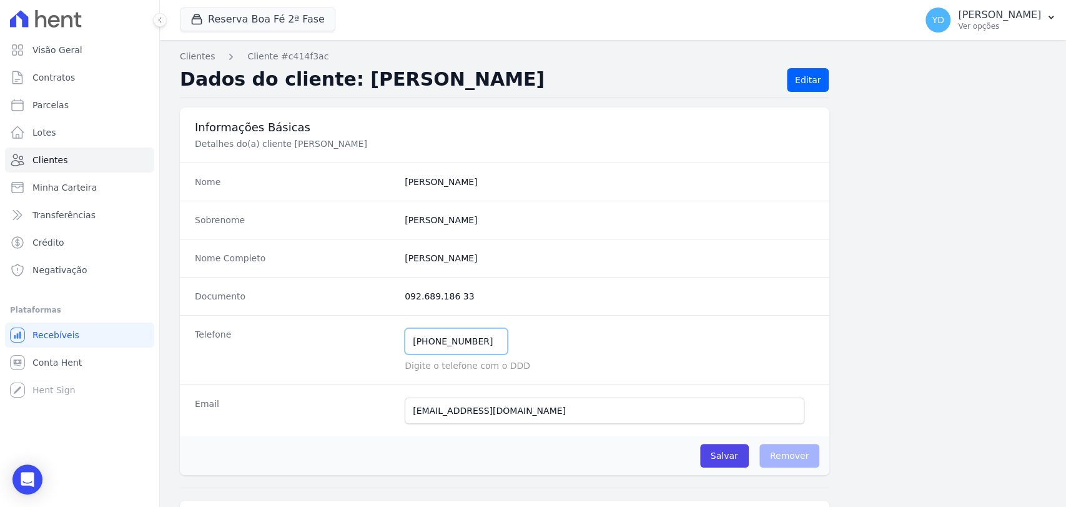
click at [465, 351] on input "[PHONE_NUMBER]" at bounding box center [456, 341] width 103 height 26
click at [487, 412] on input "[EMAIL_ADDRESS][DOMAIN_NAME]" at bounding box center [605, 410] width 400 height 26
